Goal: Transaction & Acquisition: Purchase product/service

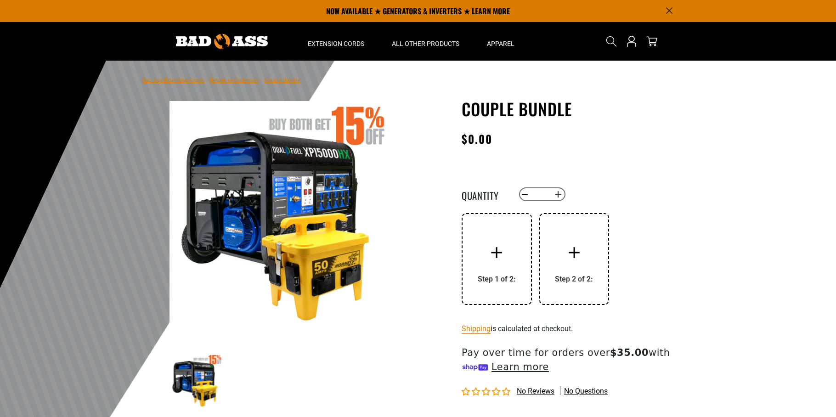
click at [507, 258] on div at bounding box center [496, 252] width 37 height 37
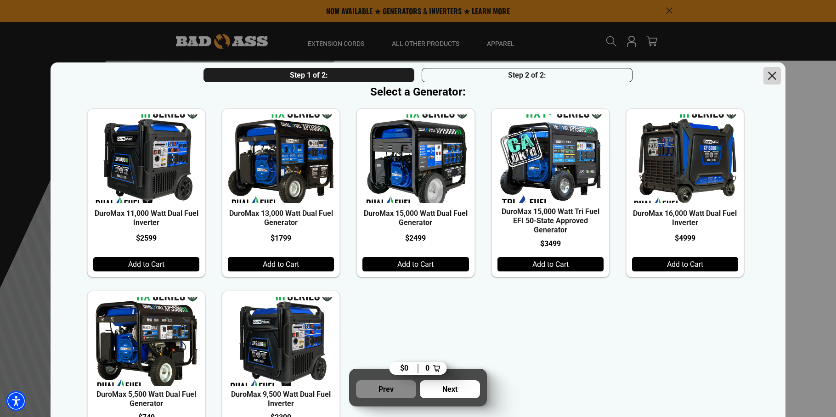
click at [772, 75] on icon "Close dialog" at bounding box center [773, 76] width 16 height 16
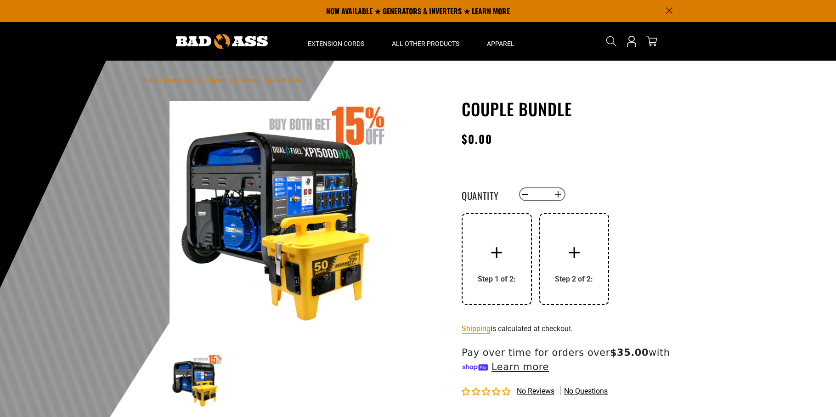
click at [486, 280] on div "Step 1 of 2:" at bounding box center [497, 279] width 38 height 9
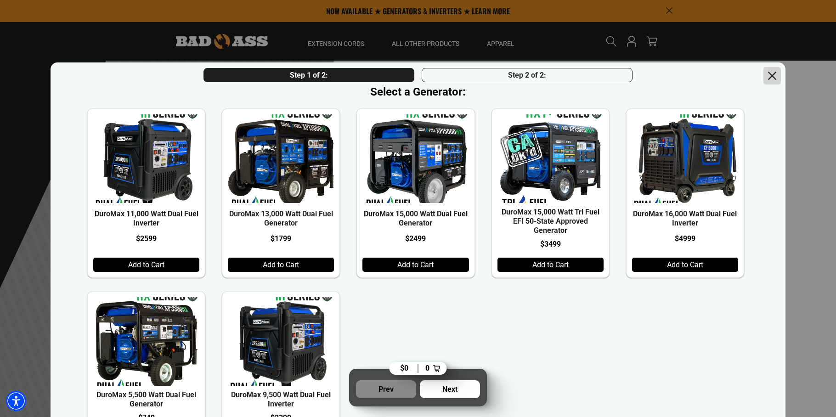
click at [773, 77] on icon "Close dialog" at bounding box center [772, 76] width 8 height 8
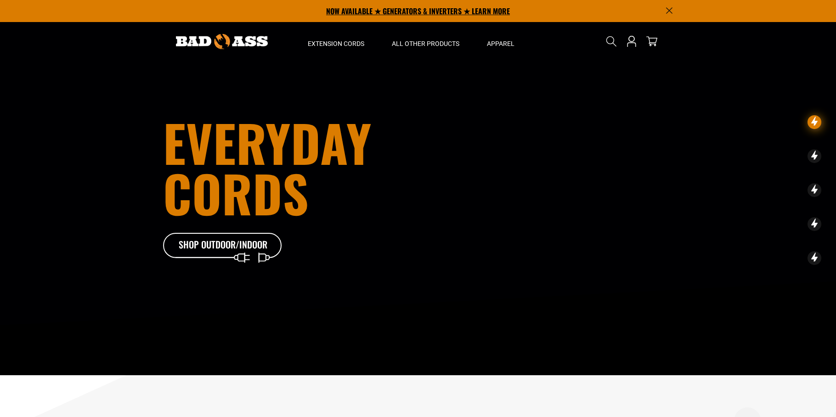
click at [398, 11] on p "NOW AVAILABLE ★ GENERATORS & INVERTERS ★ LEARN MORE" at bounding box center [418, 11] width 510 height 22
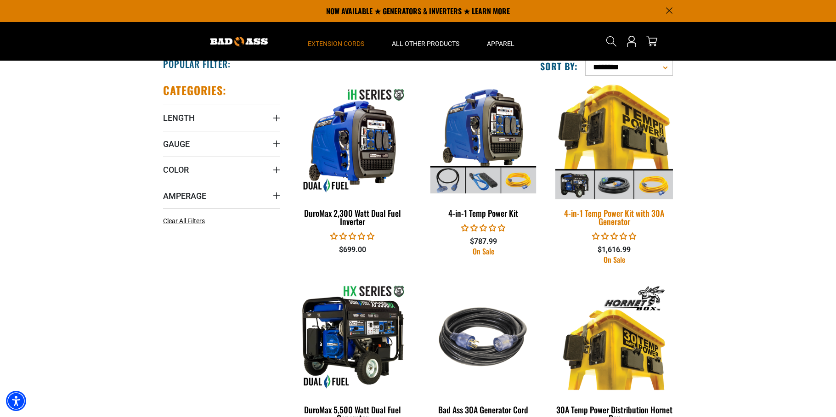
click at [620, 130] on img at bounding box center [614, 141] width 129 height 118
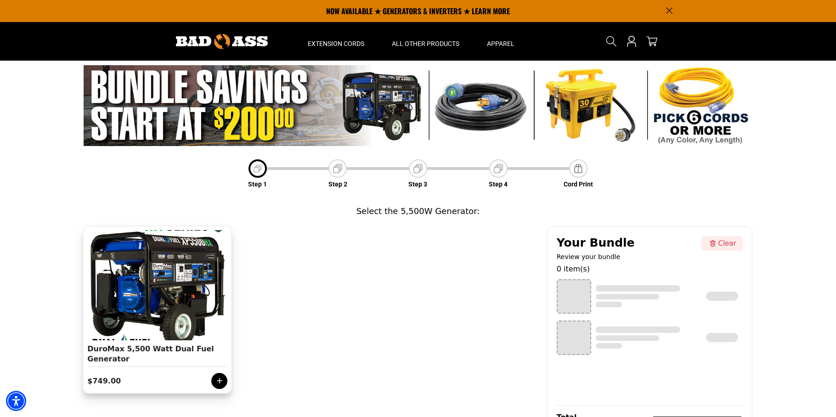
click at [216, 381] on icon at bounding box center [219, 380] width 9 height 9
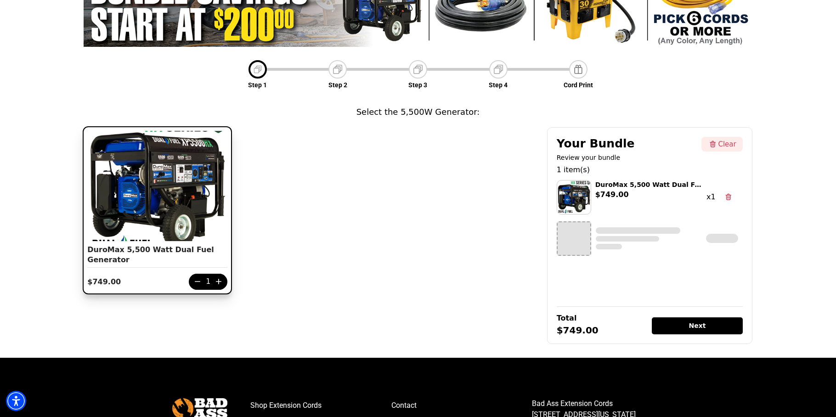
scroll to position [101, 0]
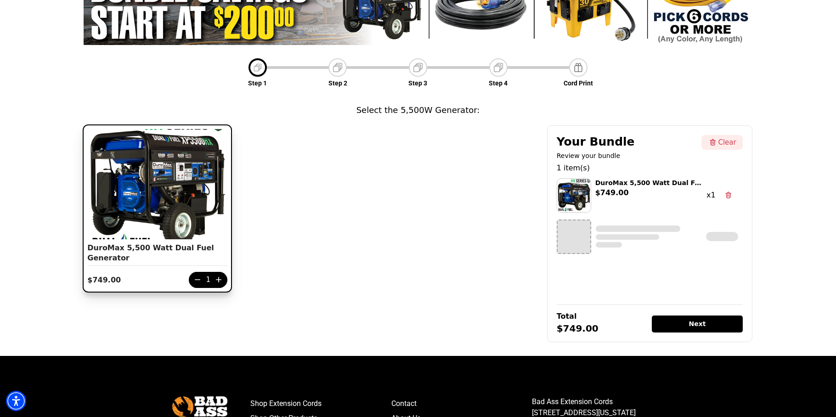
click at [684, 325] on div "Next" at bounding box center [697, 324] width 91 height 17
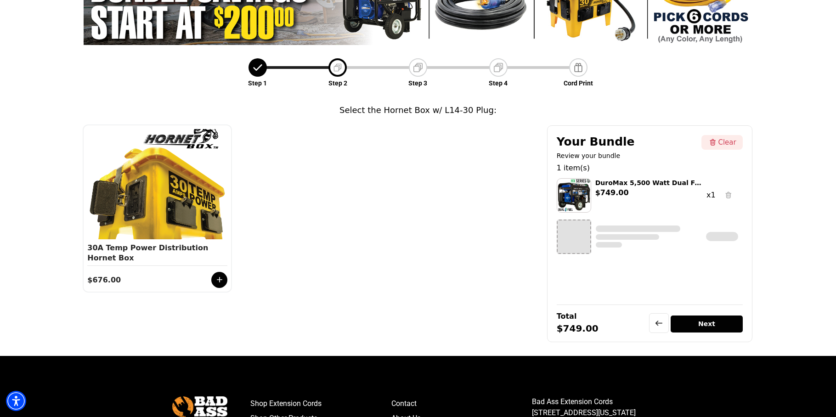
scroll to position [32, 0]
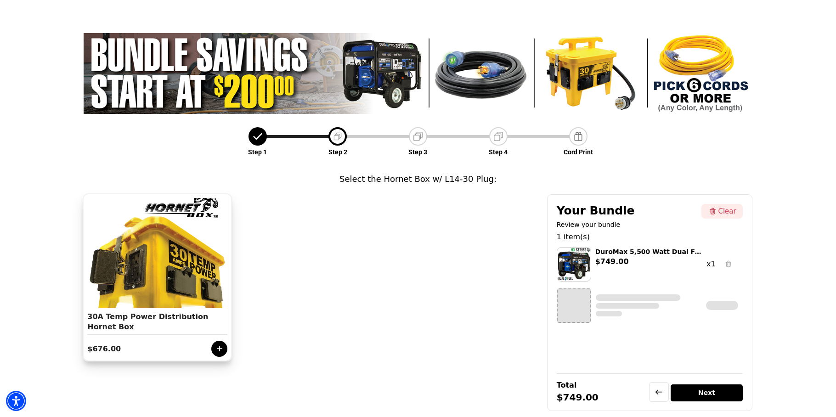
click at [220, 351] on icon at bounding box center [219, 348] width 9 height 9
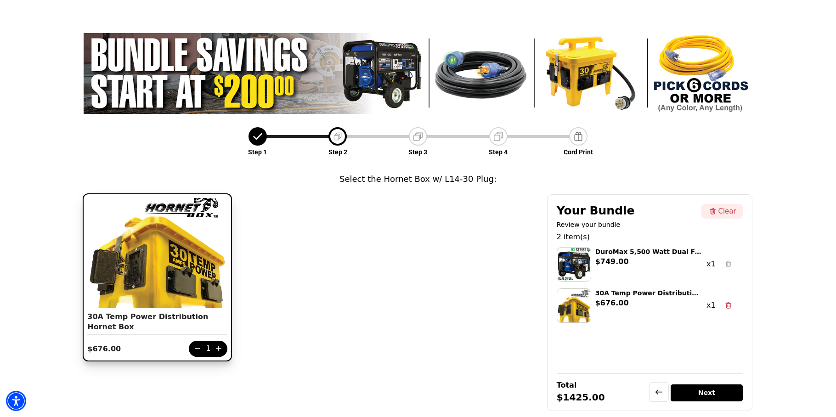
click at [711, 393] on div "Next" at bounding box center [707, 393] width 72 height 17
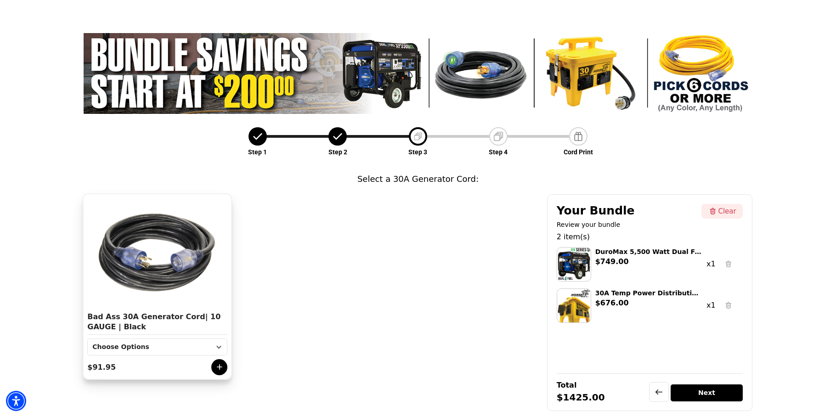
click at [213, 346] on div "Choose Options" at bounding box center [157, 347] width 140 height 17
click at [501, 133] on img at bounding box center [498, 136] width 13 height 13
click at [220, 346] on icon at bounding box center [218, 346] width 11 height 11
click at [216, 344] on icon at bounding box center [218, 346] width 11 height 11
click at [299, 298] on div "Bad Ass 30A Generator Cord | 10 GAUGE | Black Choose Options 25 FT 50 FT $91.95" at bounding box center [312, 286] width 456 height 185
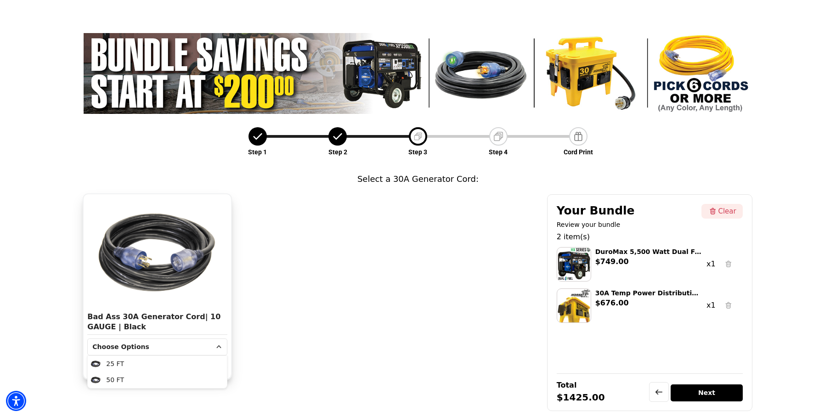
click at [220, 345] on icon at bounding box center [218, 346] width 11 height 11
click at [219, 369] on icon at bounding box center [219, 367] width 9 height 9
click at [196, 368] on li "25 FT" at bounding box center [157, 364] width 139 height 16
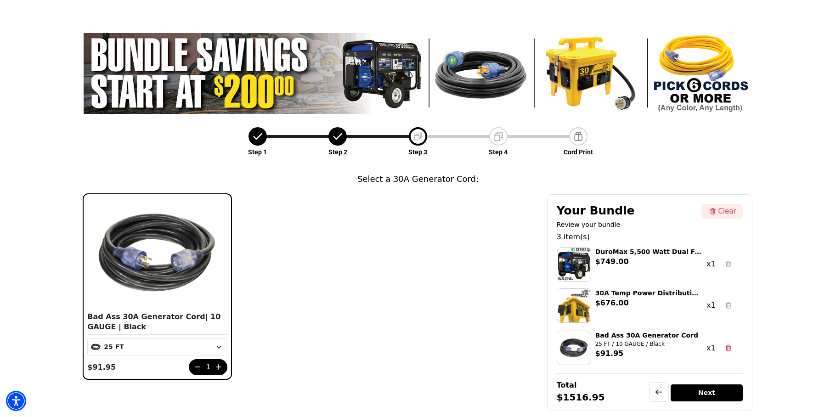
click at [699, 392] on div "Next" at bounding box center [707, 393] width 72 height 17
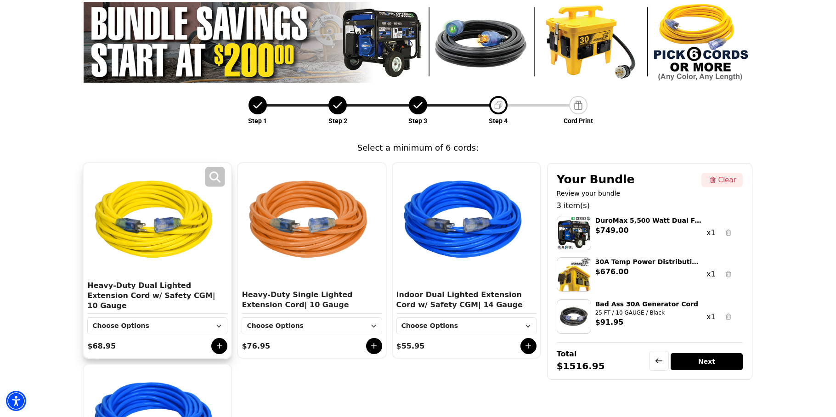
scroll to position [68, 0]
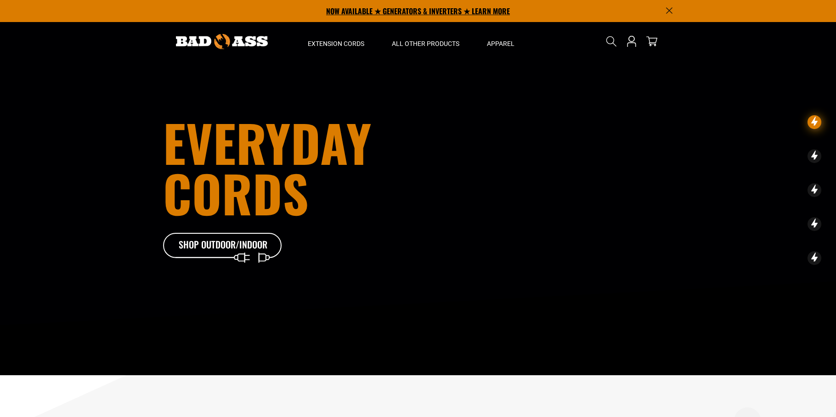
click at [390, 15] on p "NOW AVAILABLE ★ GENERATORS & INVERTERS ★ LEARN MORE" at bounding box center [418, 11] width 510 height 22
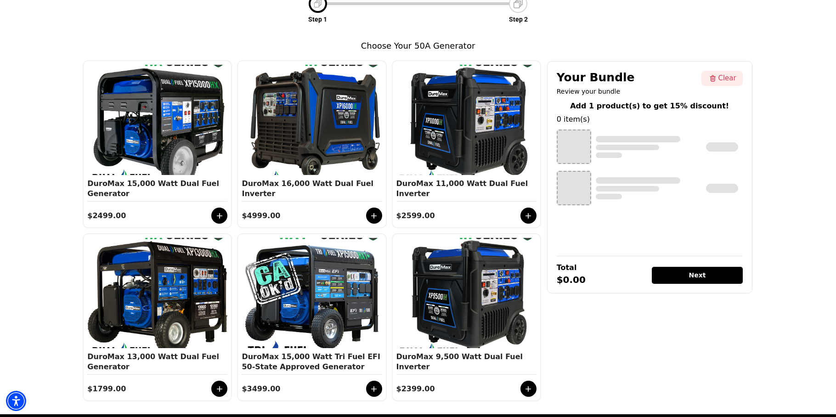
scroll to position [86, 0]
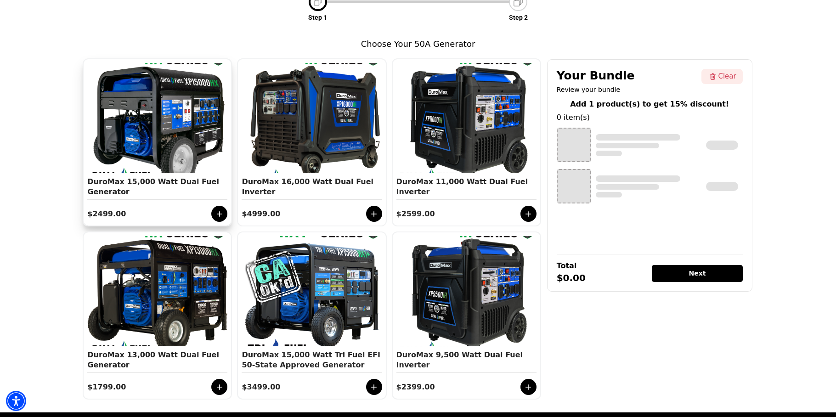
click at [222, 213] on icon at bounding box center [219, 214] width 9 height 9
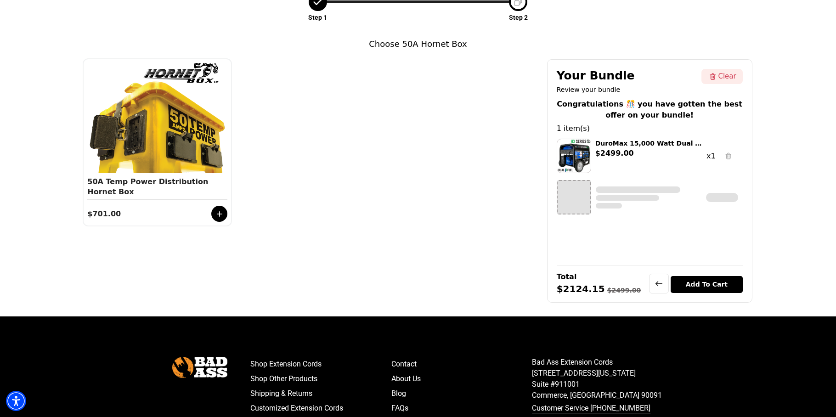
scroll to position [32, 0]
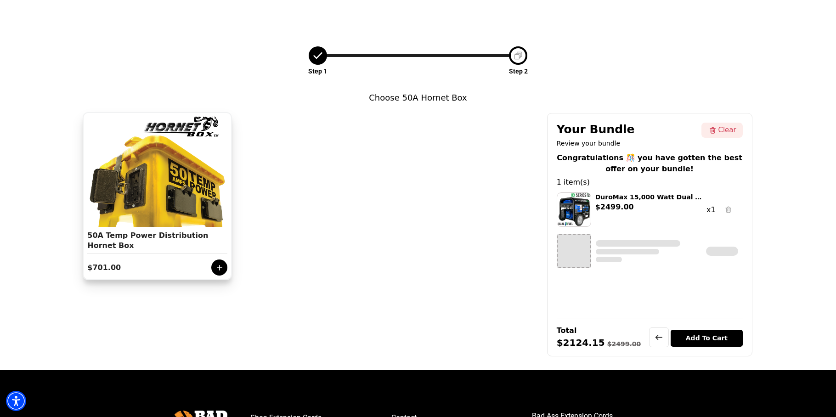
click at [220, 267] on icon at bounding box center [219, 267] width 9 height 9
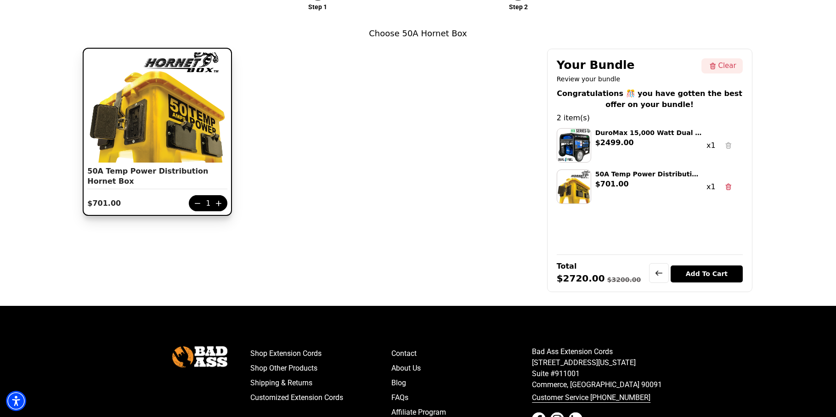
scroll to position [97, 0]
click at [698, 272] on div "Add To Cart" at bounding box center [707, 273] width 72 height 17
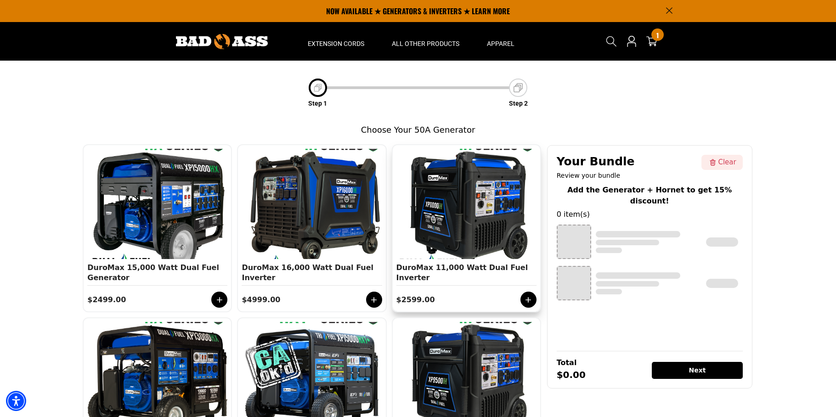
click at [527, 300] on icon at bounding box center [529, 300] width 6 height 6
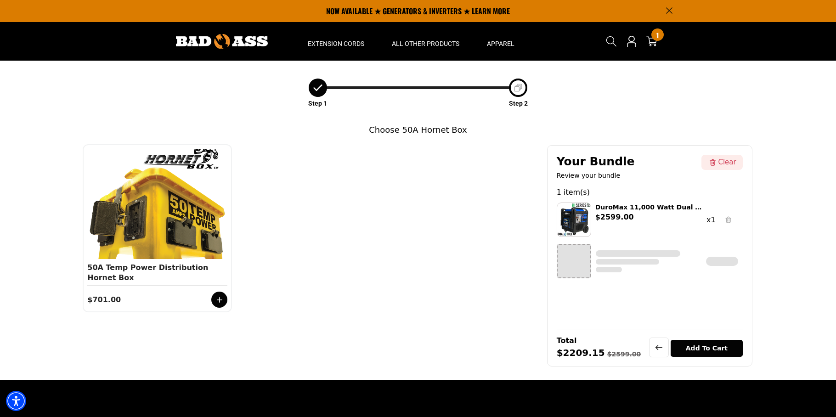
scroll to position [32, 0]
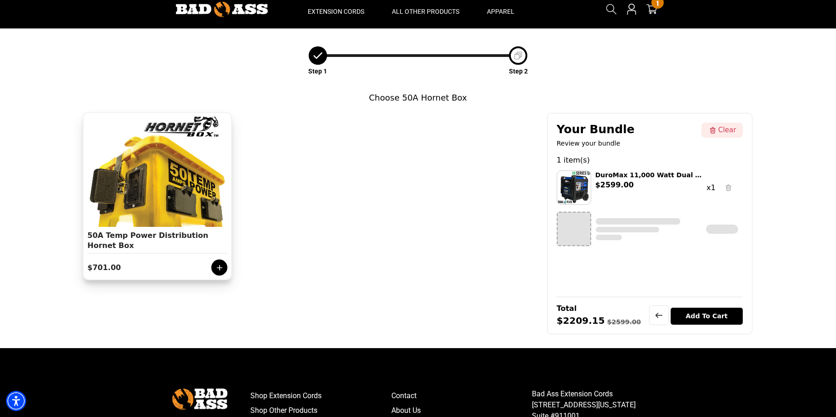
click at [218, 267] on icon at bounding box center [220, 268] width 6 height 6
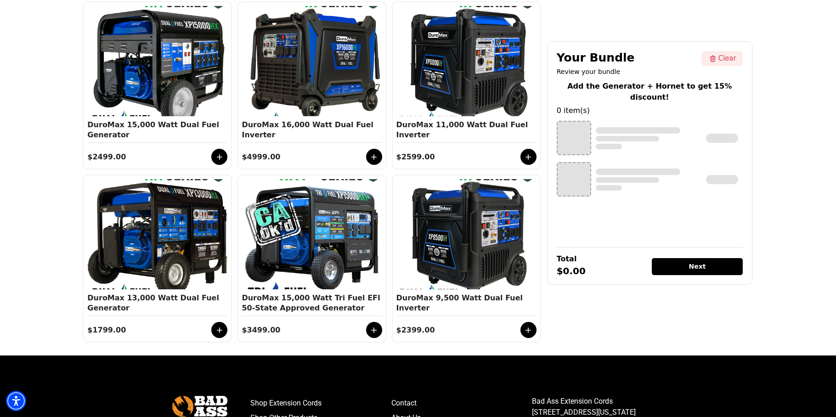
scroll to position [178, 0]
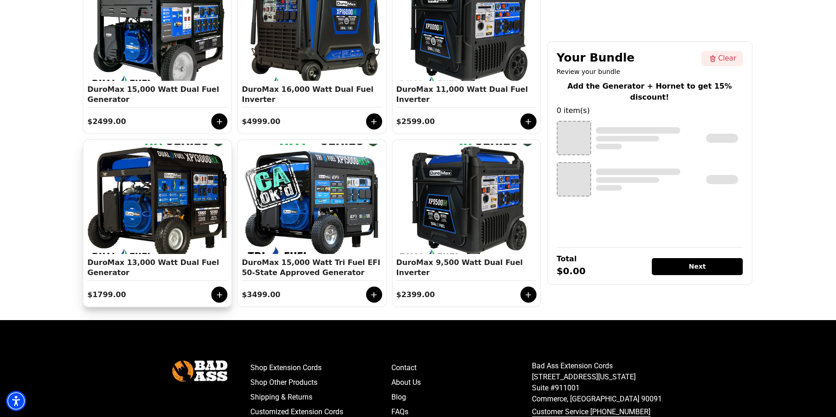
click at [222, 293] on icon at bounding box center [219, 294] width 9 height 9
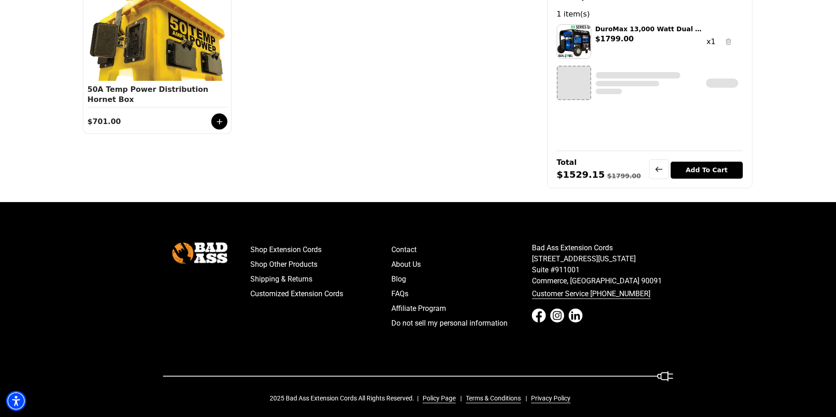
scroll to position [32, 0]
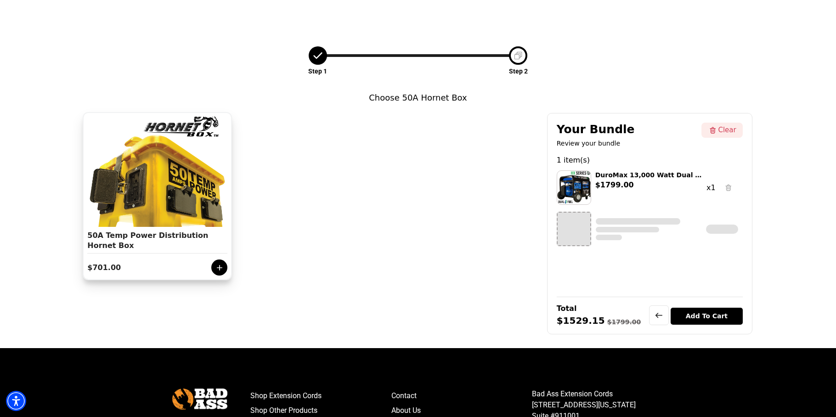
click at [218, 269] on icon at bounding box center [219, 267] width 9 height 9
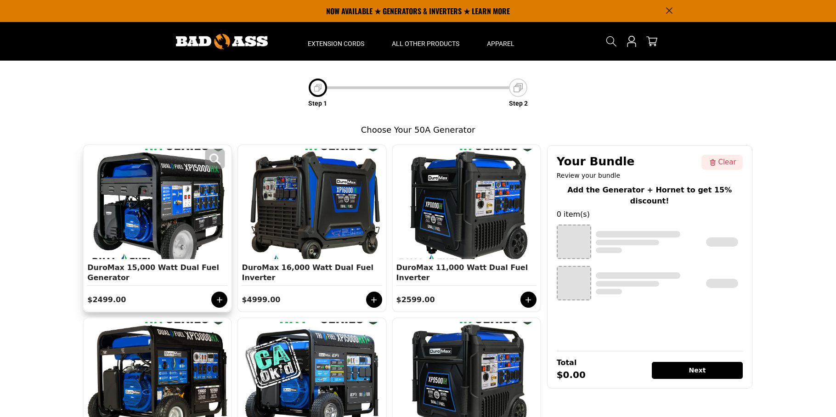
click at [165, 214] on div at bounding box center [158, 204] width 136 height 110
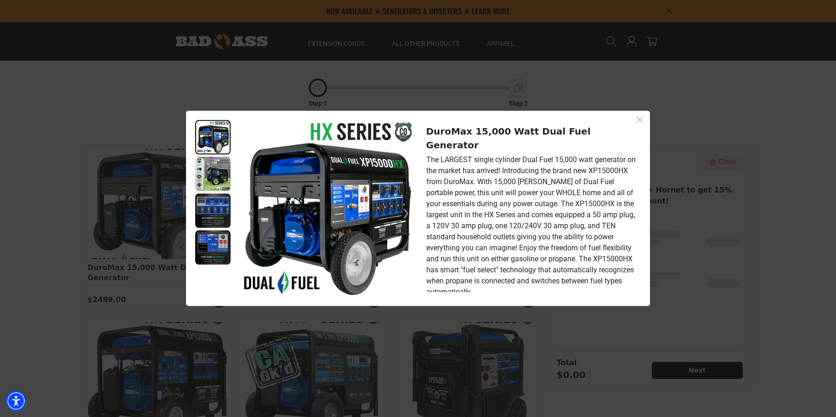
click at [641, 119] on icon at bounding box center [640, 120] width 6 height 6
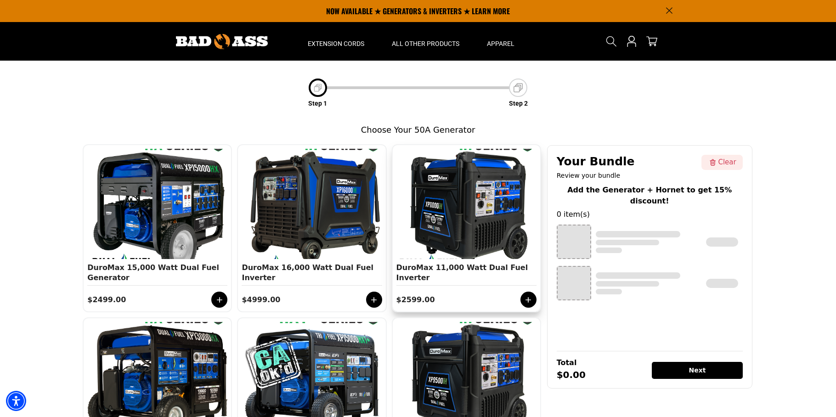
click at [529, 305] on div at bounding box center [529, 300] width 16 height 16
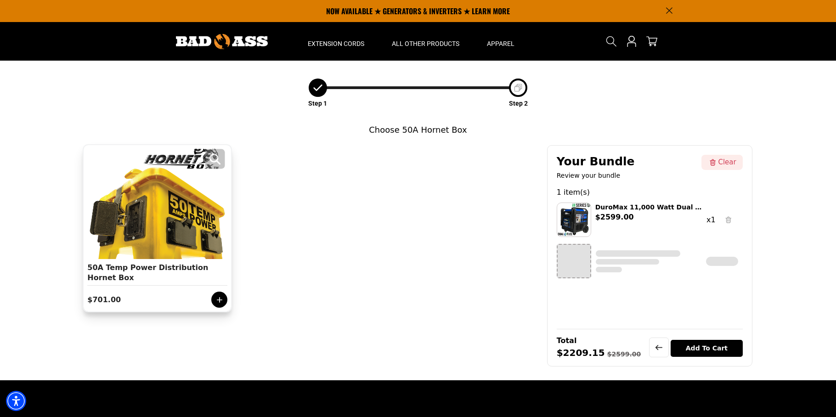
scroll to position [32, 0]
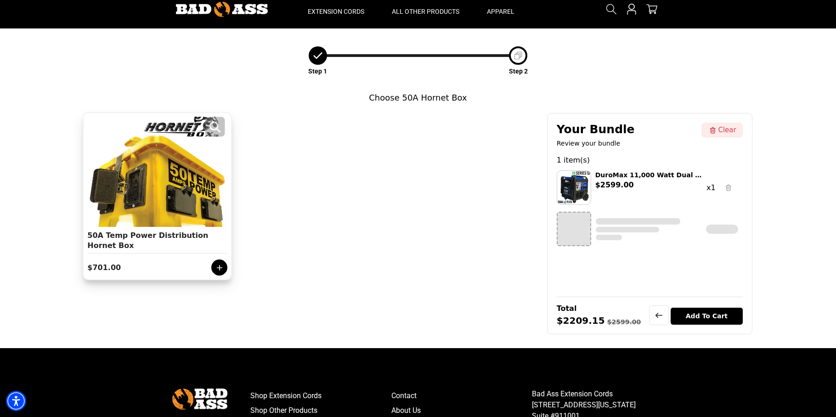
click at [138, 175] on div at bounding box center [158, 172] width 136 height 110
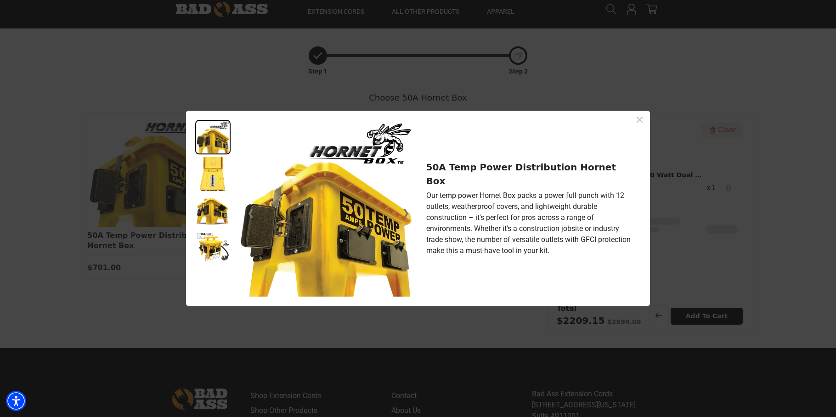
scroll to position [2, 0]
click at [213, 181] on img at bounding box center [212, 172] width 35 height 34
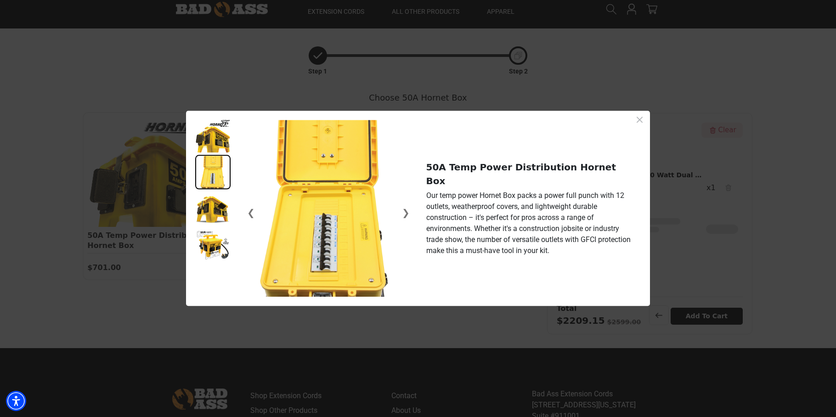
click at [211, 215] on img at bounding box center [212, 209] width 35 height 34
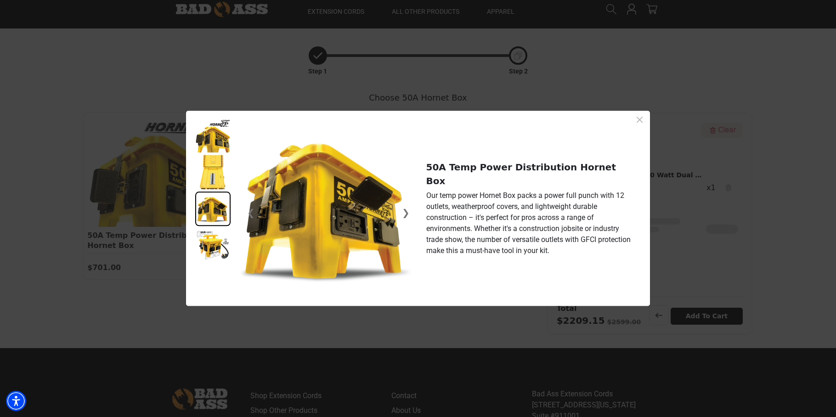
click at [213, 253] on img at bounding box center [212, 245] width 35 height 34
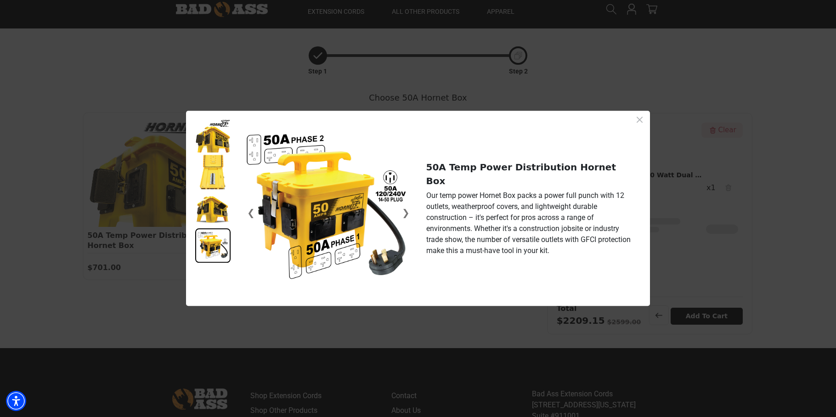
click at [639, 120] on icon "Close dialog" at bounding box center [640, 120] width 6 height 6
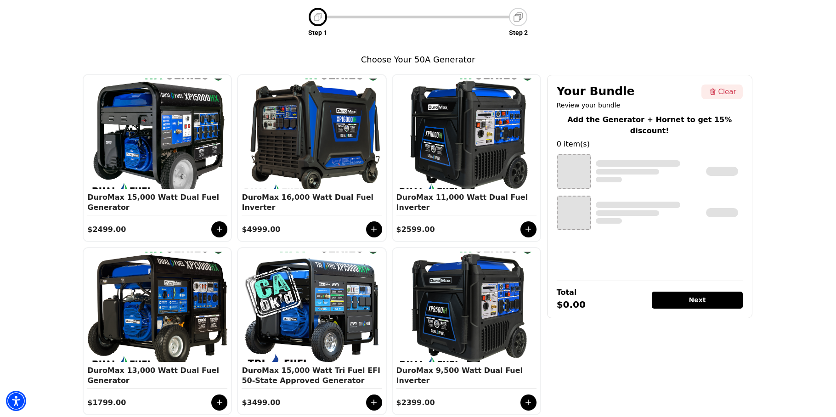
scroll to position [153, 0]
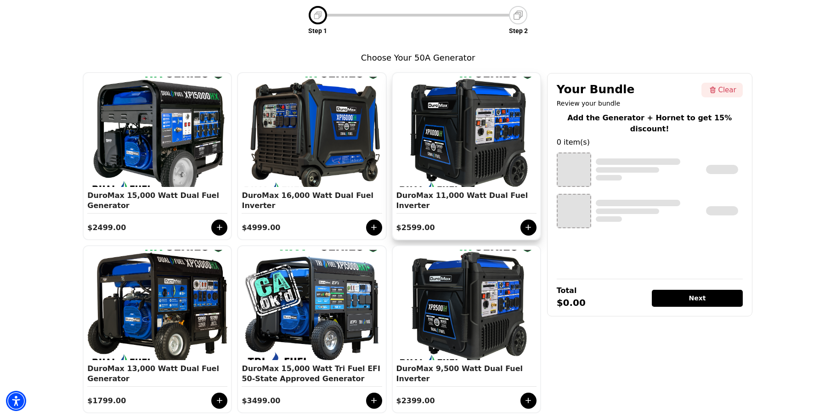
click at [525, 221] on div at bounding box center [529, 228] width 16 height 16
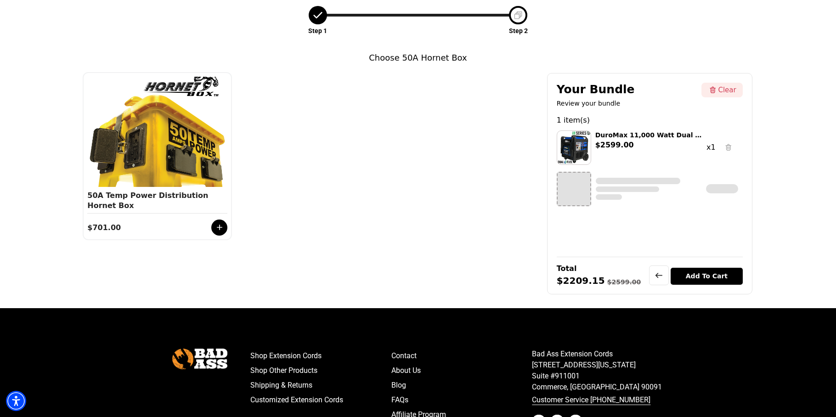
scroll to position [32, 0]
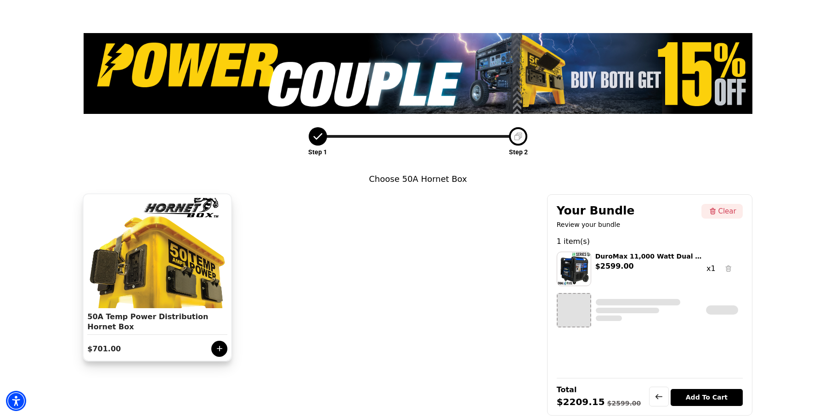
click at [225, 345] on div at bounding box center [219, 349] width 16 height 16
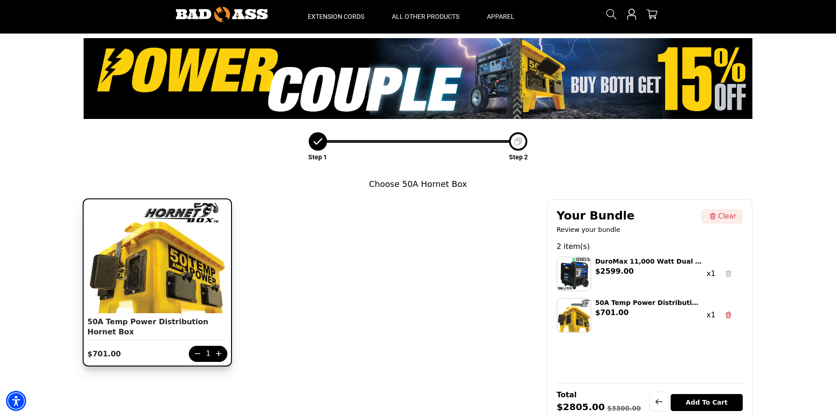
scroll to position [0, 0]
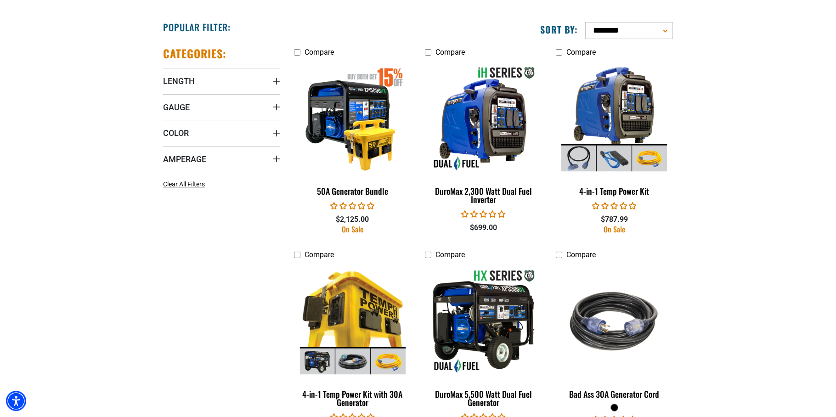
scroll to position [501, 0]
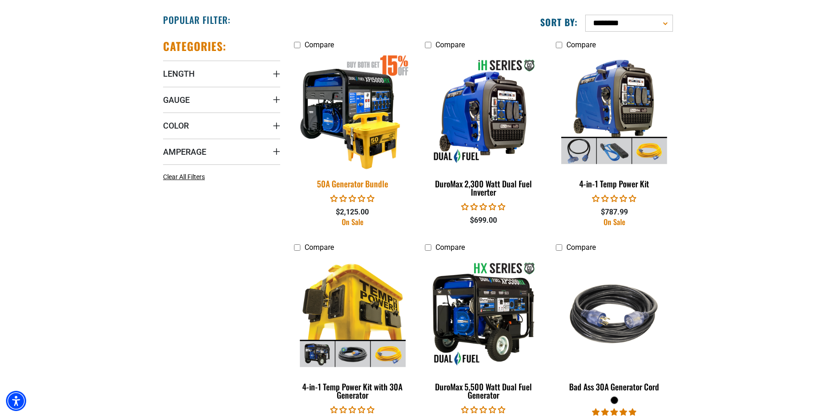
click at [358, 128] on img at bounding box center [353, 111] width 129 height 118
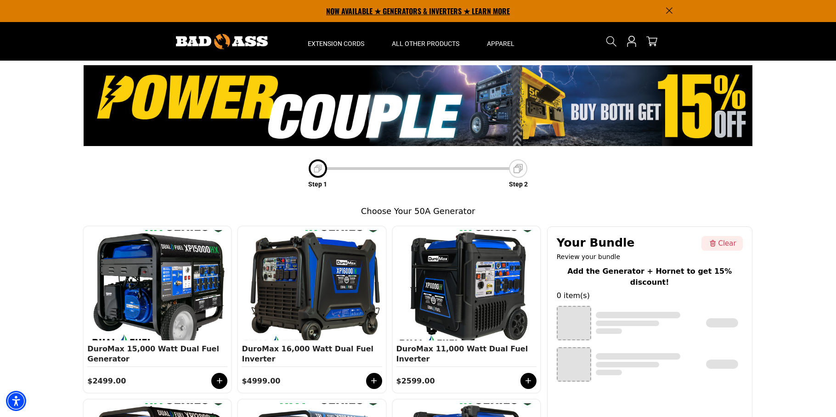
click at [404, 13] on p "NOW AVAILABLE ★ GENERATORS & INVERTERS ★ LEARN MORE" at bounding box center [418, 11] width 510 height 22
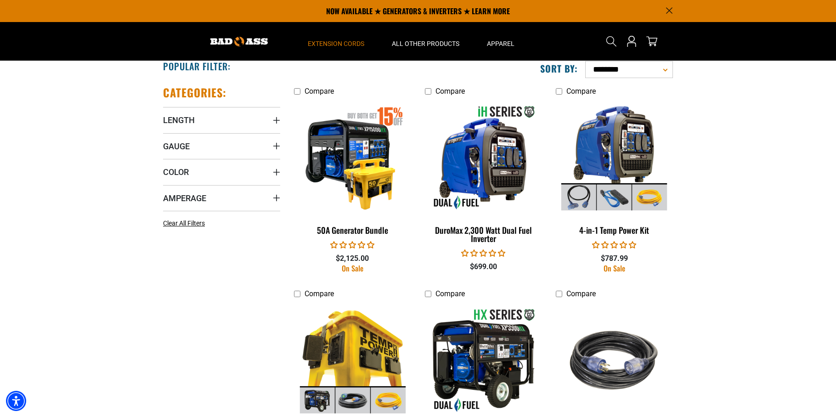
scroll to position [447, 0]
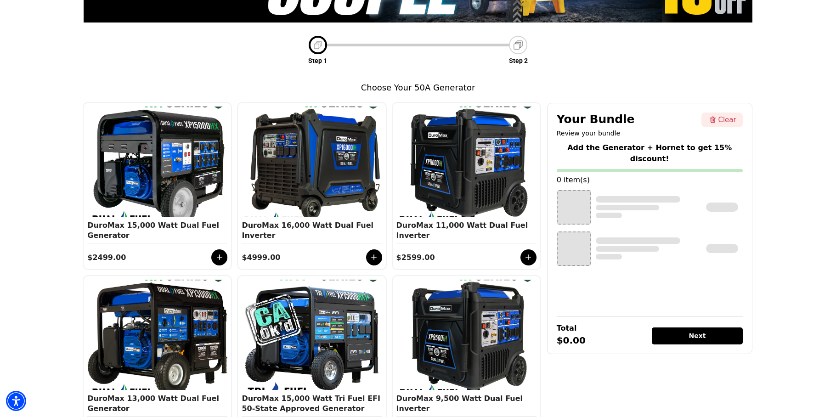
scroll to position [134, 0]
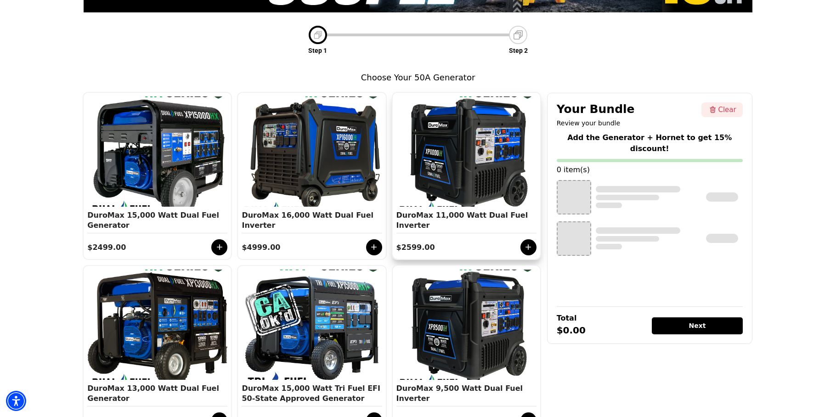
click at [528, 246] on icon at bounding box center [529, 247] width 6 height 6
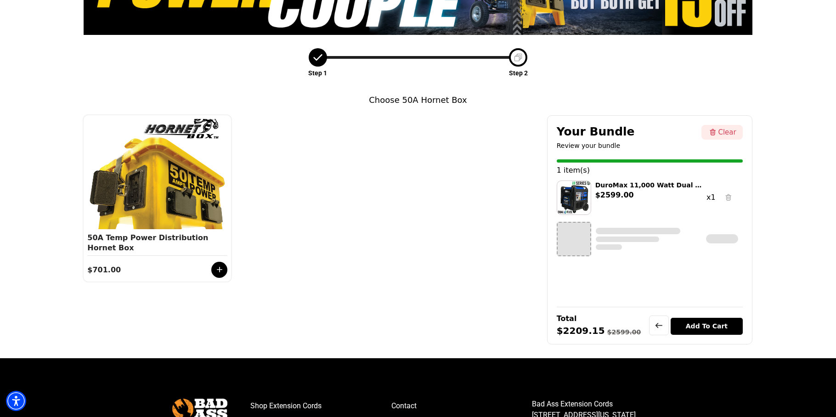
scroll to position [113, 0]
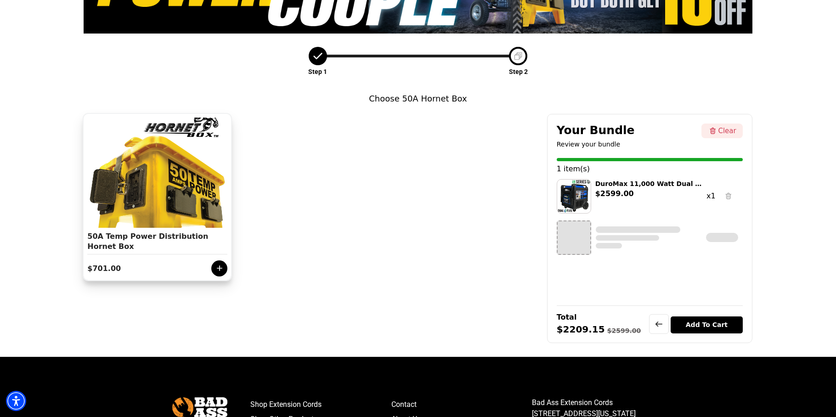
click at [220, 268] on icon at bounding box center [220, 269] width 6 height 6
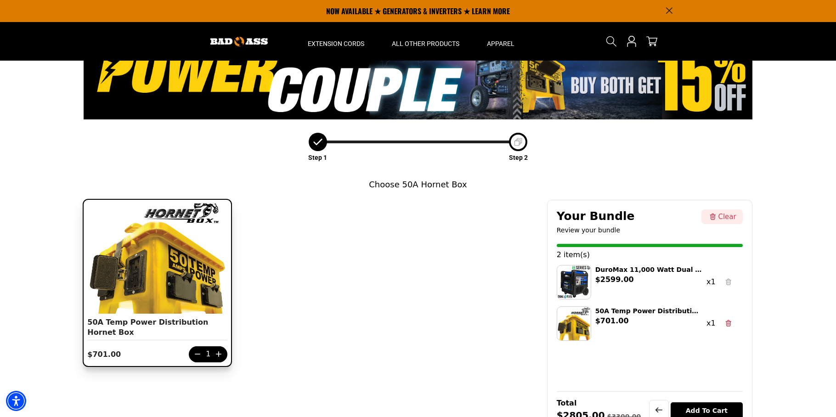
scroll to position [0, 0]
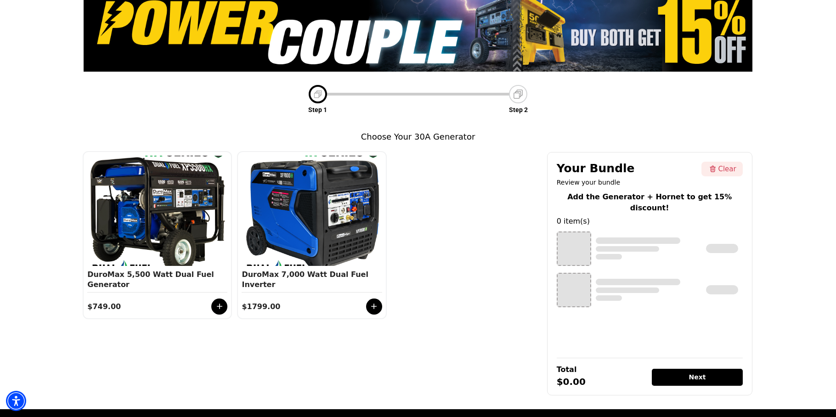
scroll to position [75, 0]
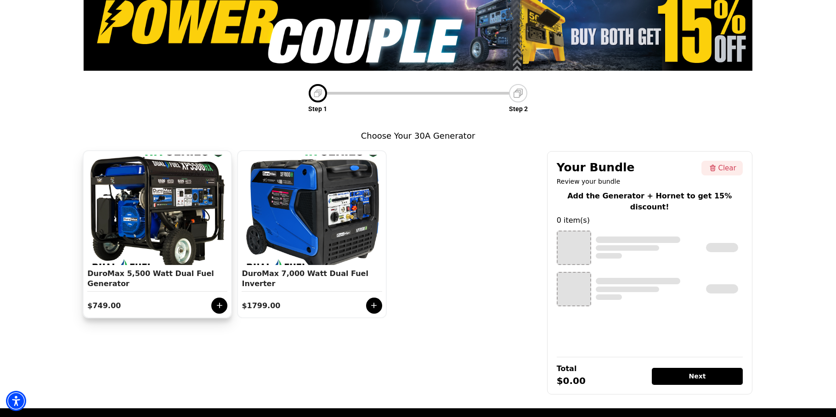
click at [218, 308] on icon at bounding box center [219, 305] width 9 height 9
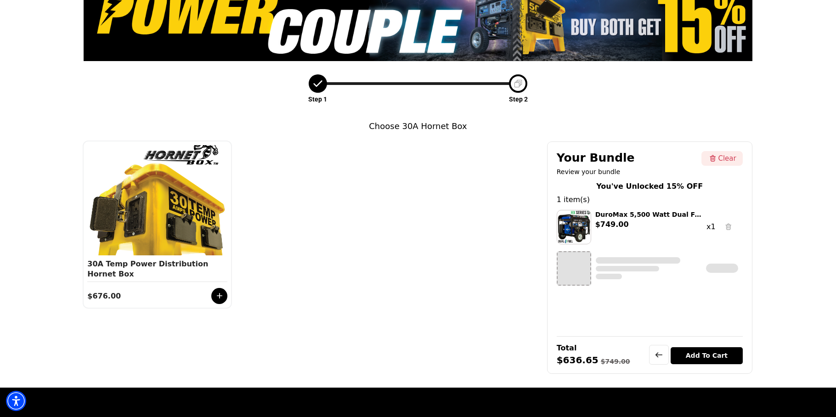
scroll to position [95, 0]
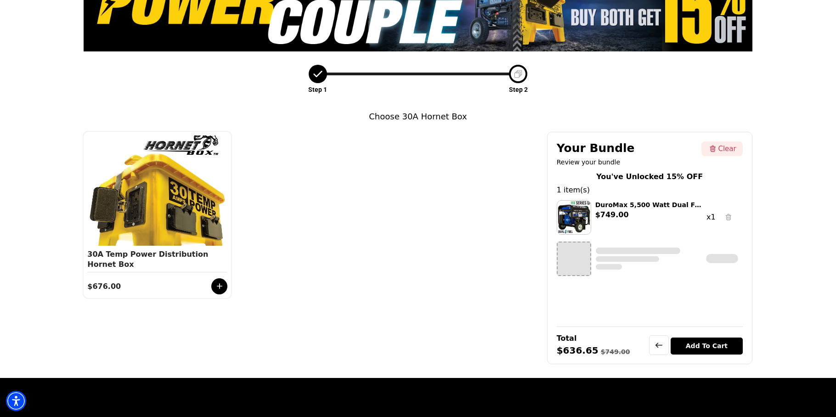
click at [712, 345] on div "Add To Cart" at bounding box center [707, 346] width 72 height 17
click at [220, 286] on icon at bounding box center [220, 287] width 6 height 6
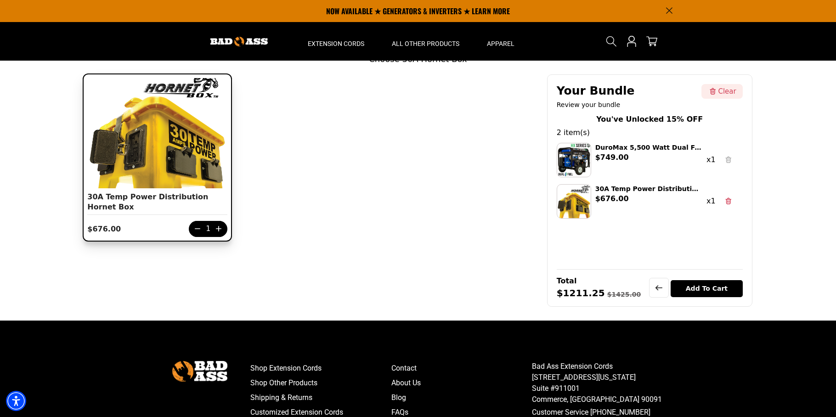
scroll to position [146, 0]
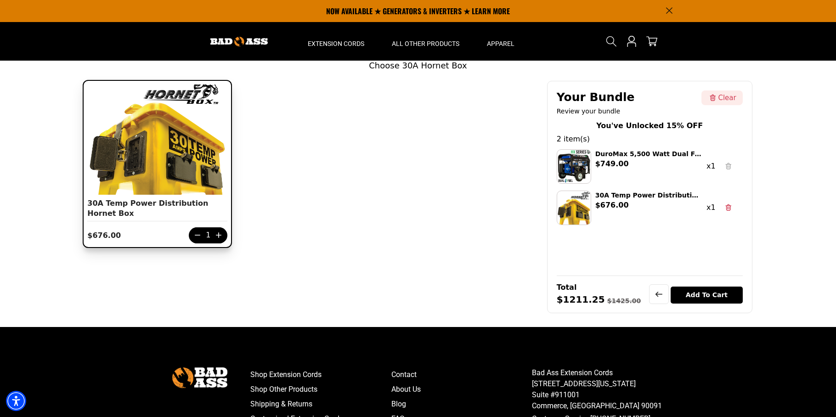
click at [197, 234] on icon at bounding box center [197, 235] width 9 height 9
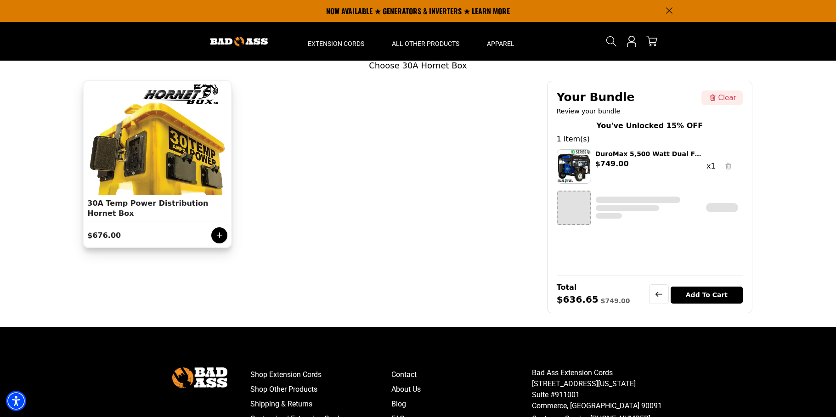
click at [221, 238] on icon at bounding box center [219, 235] width 9 height 9
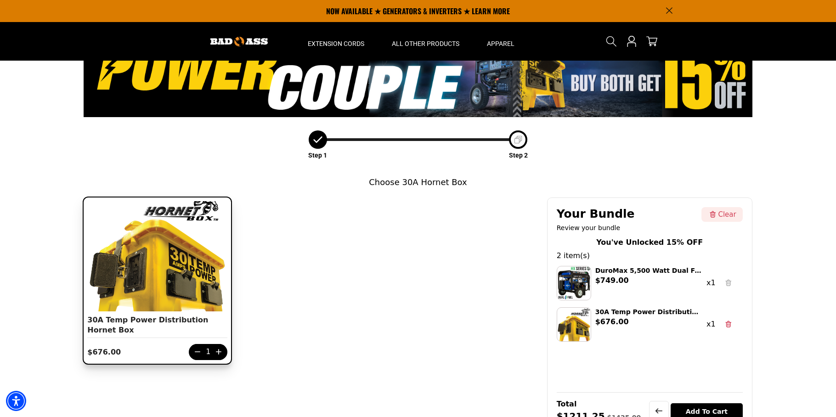
scroll to position [0, 0]
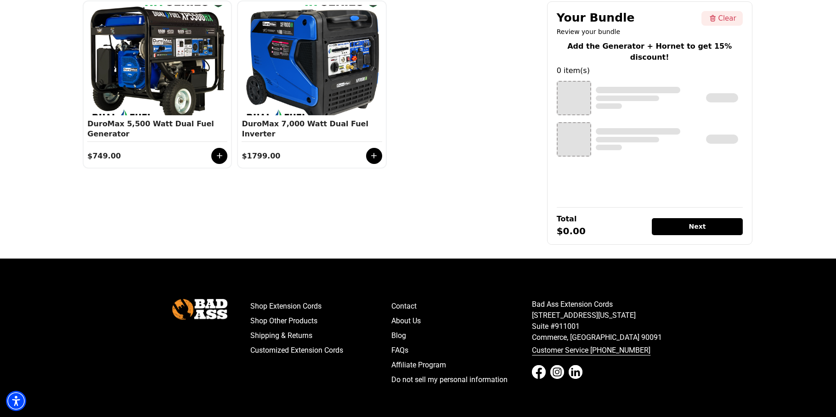
scroll to position [229, 0]
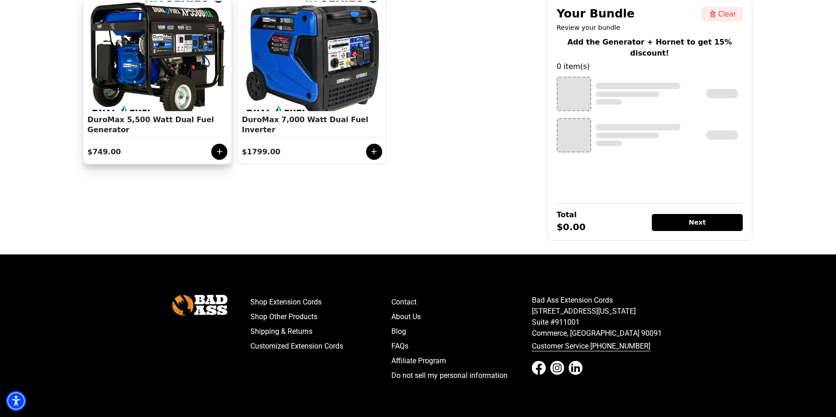
click at [220, 152] on icon at bounding box center [220, 152] width 6 height 6
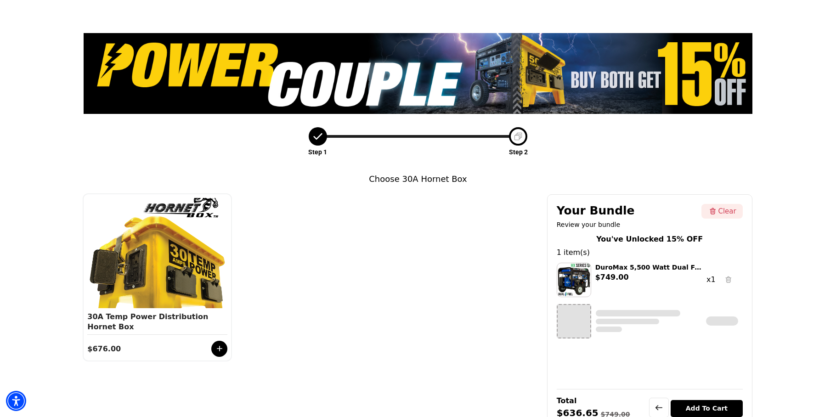
scroll to position [136, 0]
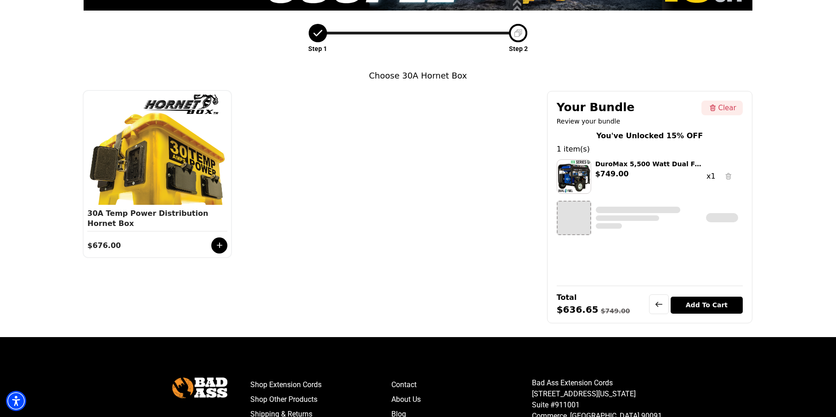
click at [704, 305] on div "Add To Cart" at bounding box center [707, 305] width 72 height 17
click at [221, 244] on icon at bounding box center [219, 245] width 9 height 9
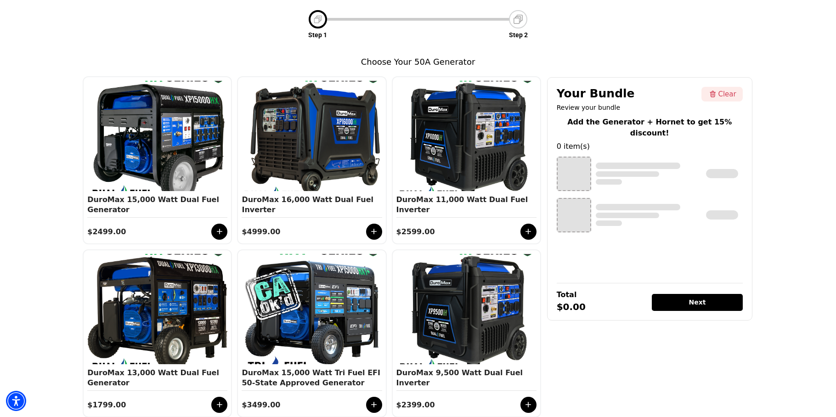
scroll to position [153, 0]
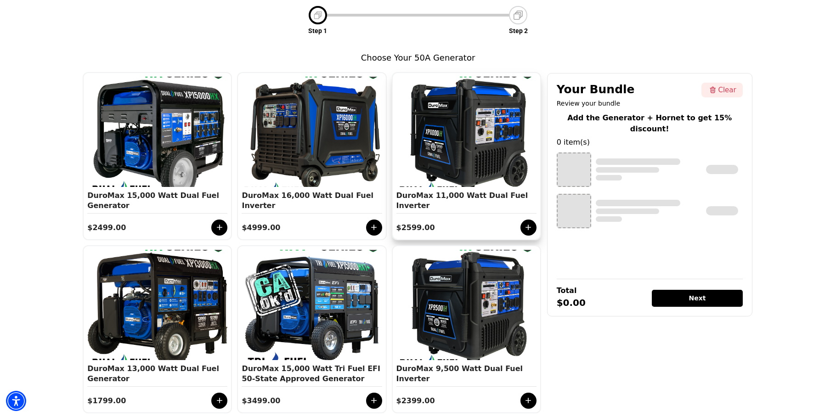
click at [526, 232] on div at bounding box center [529, 228] width 16 height 16
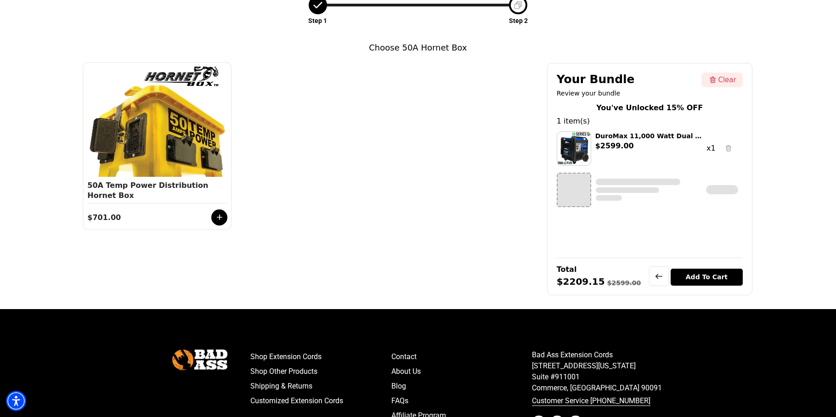
scroll to position [166, 0]
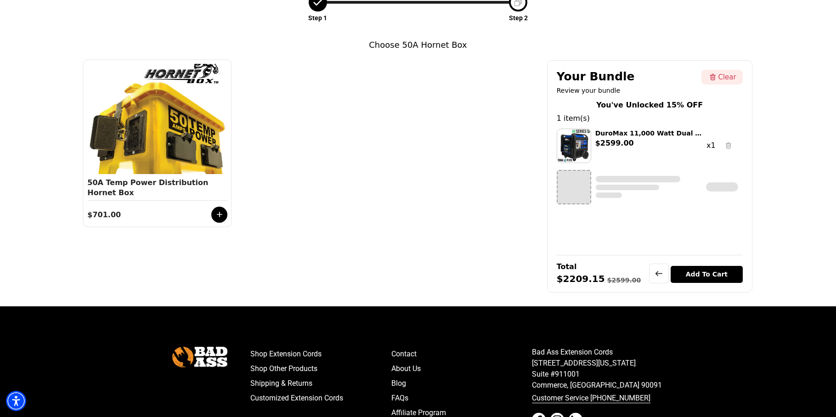
click at [705, 274] on div "Add To Cart" at bounding box center [707, 274] width 72 height 17
click at [224, 214] on div at bounding box center [219, 215] width 16 height 16
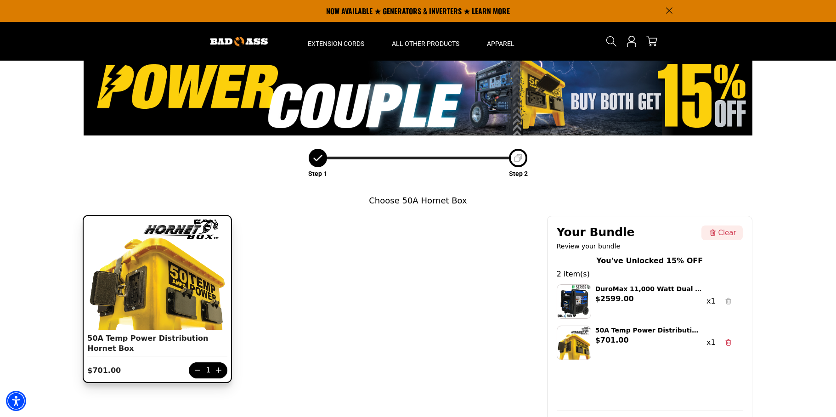
scroll to position [0, 0]
